Goal: Check status

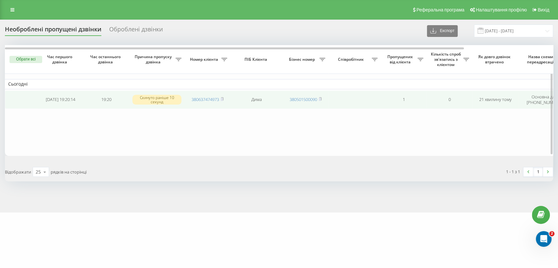
click at [220, 98] on span "380637474973" at bounding box center [208, 100] width 32 height 6
click at [222, 99] on rect at bounding box center [222, 99] width 2 height 3
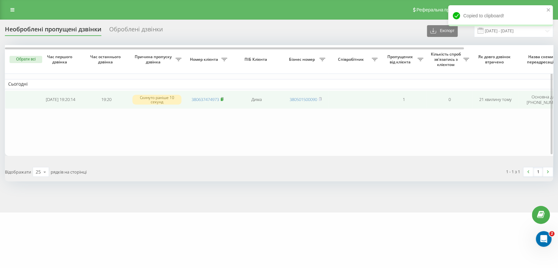
click at [222, 99] on rect at bounding box center [222, 99] width 2 height 3
